Goal: Task Accomplishment & Management: Manage account settings

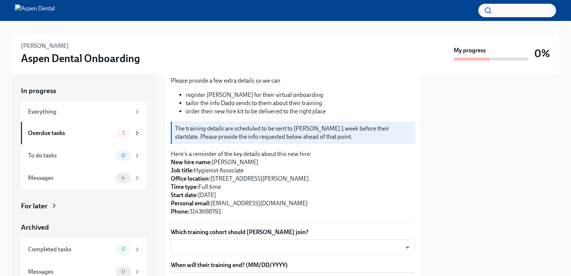
scroll to position [75, 0]
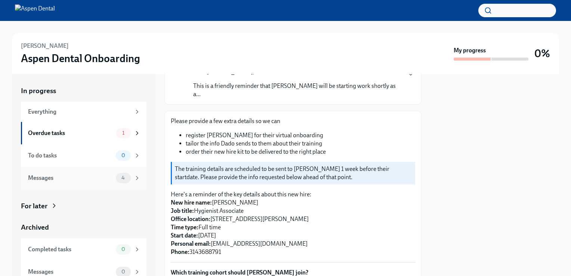
click at [123, 176] on span "4" at bounding box center [123, 178] width 12 height 6
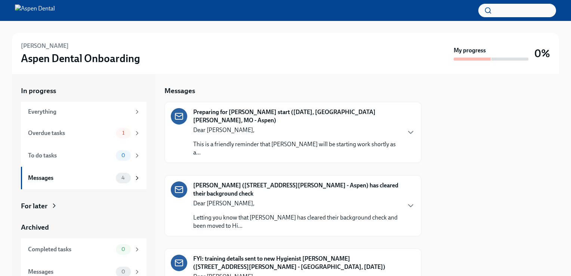
click at [393, 136] on div "Dear [PERSON_NAME], This is a friendly reminder that [PERSON_NAME] will be star…" at bounding box center [296, 141] width 207 height 31
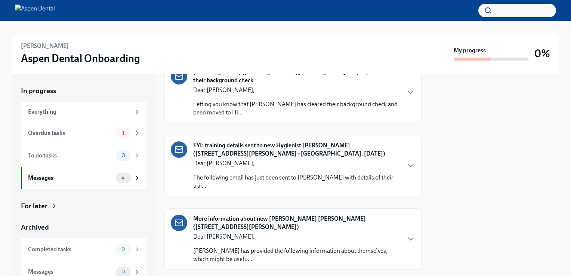
scroll to position [411, 0]
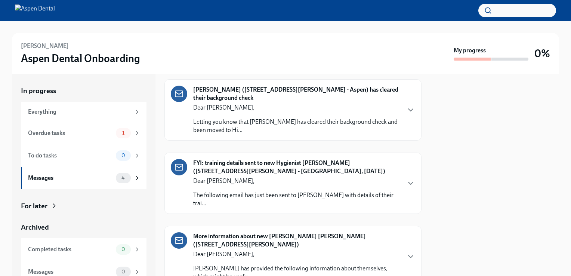
click at [265, 205] on p "The following email has just been sent to [PERSON_NAME] with details of their t…" at bounding box center [296, 199] width 207 height 16
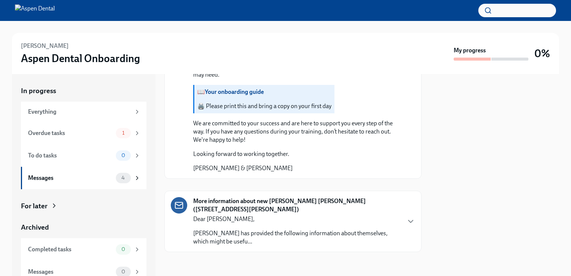
scroll to position [1138, 0]
click at [91, 177] on div "Messages" at bounding box center [70, 178] width 85 height 8
click at [118, 131] on span "1" at bounding box center [123, 133] width 11 height 6
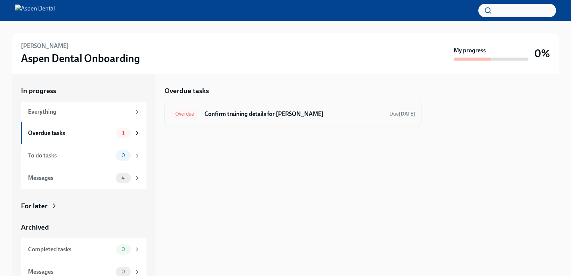
click at [275, 114] on h6 "Confirm training details for [PERSON_NAME]" at bounding box center [294, 114] width 179 height 8
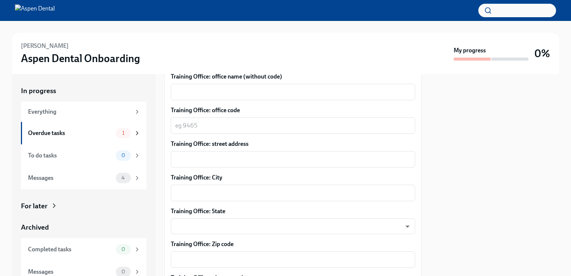
scroll to position [337, 0]
